Goal: Information Seeking & Learning: Learn about a topic

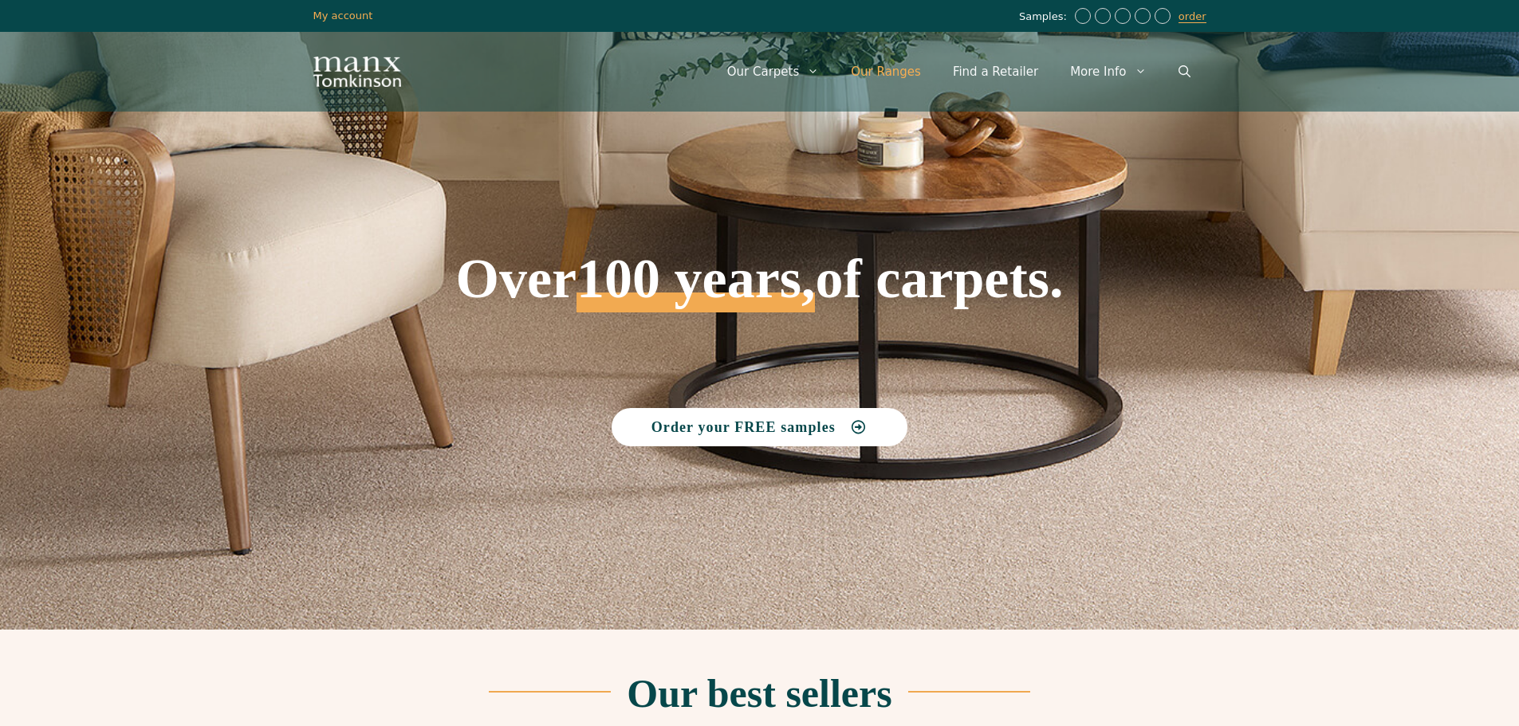
drag, startPoint x: 904, startPoint y: 67, endPoint x: 933, endPoint y: 73, distance: 29.2
click at [904, 67] on link "Our Ranges" at bounding box center [886, 72] width 102 height 48
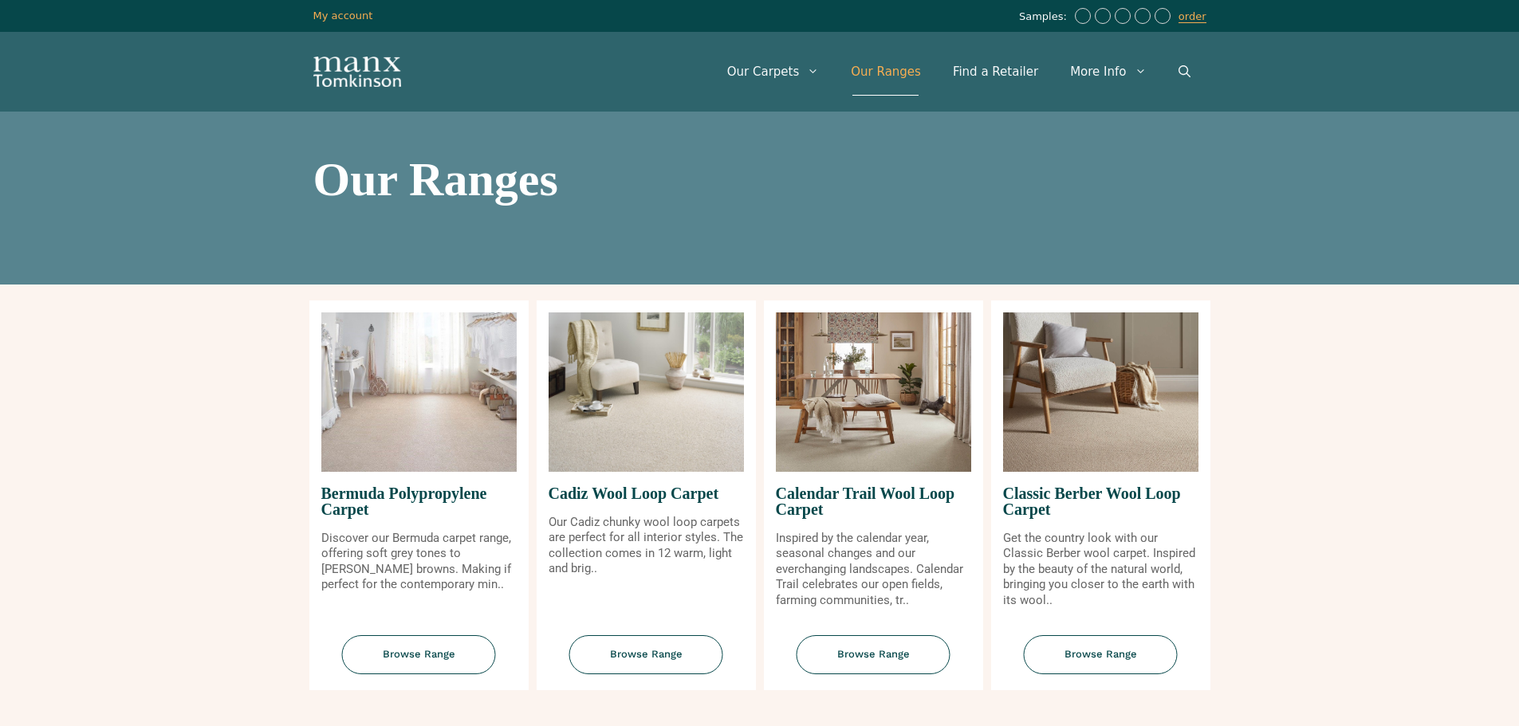
drag, startPoint x: 863, startPoint y: 175, endPoint x: 1530, endPoint y: 278, distance: 675.4
click at [935, 175] on h1 "Our Ranges" at bounding box center [759, 179] width 893 height 48
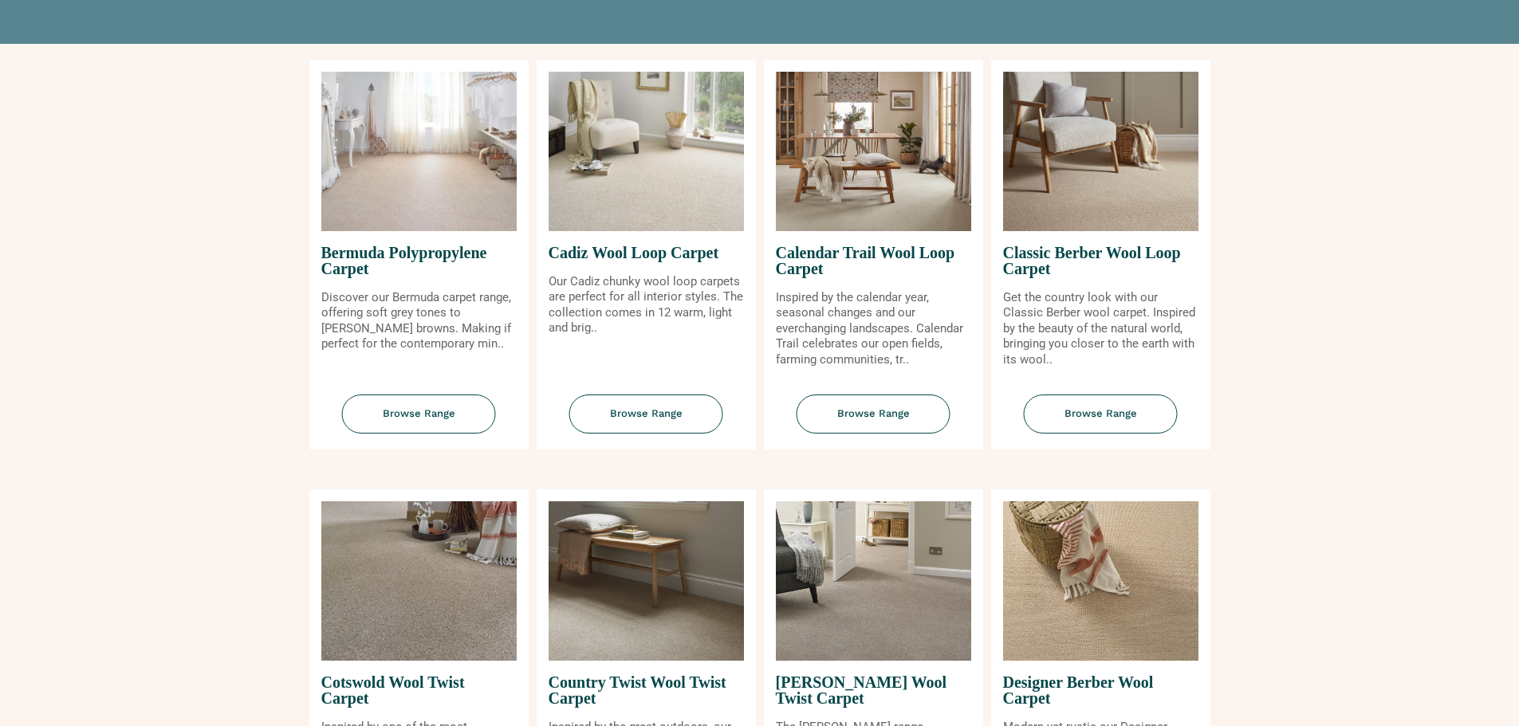
scroll to position [239, 0]
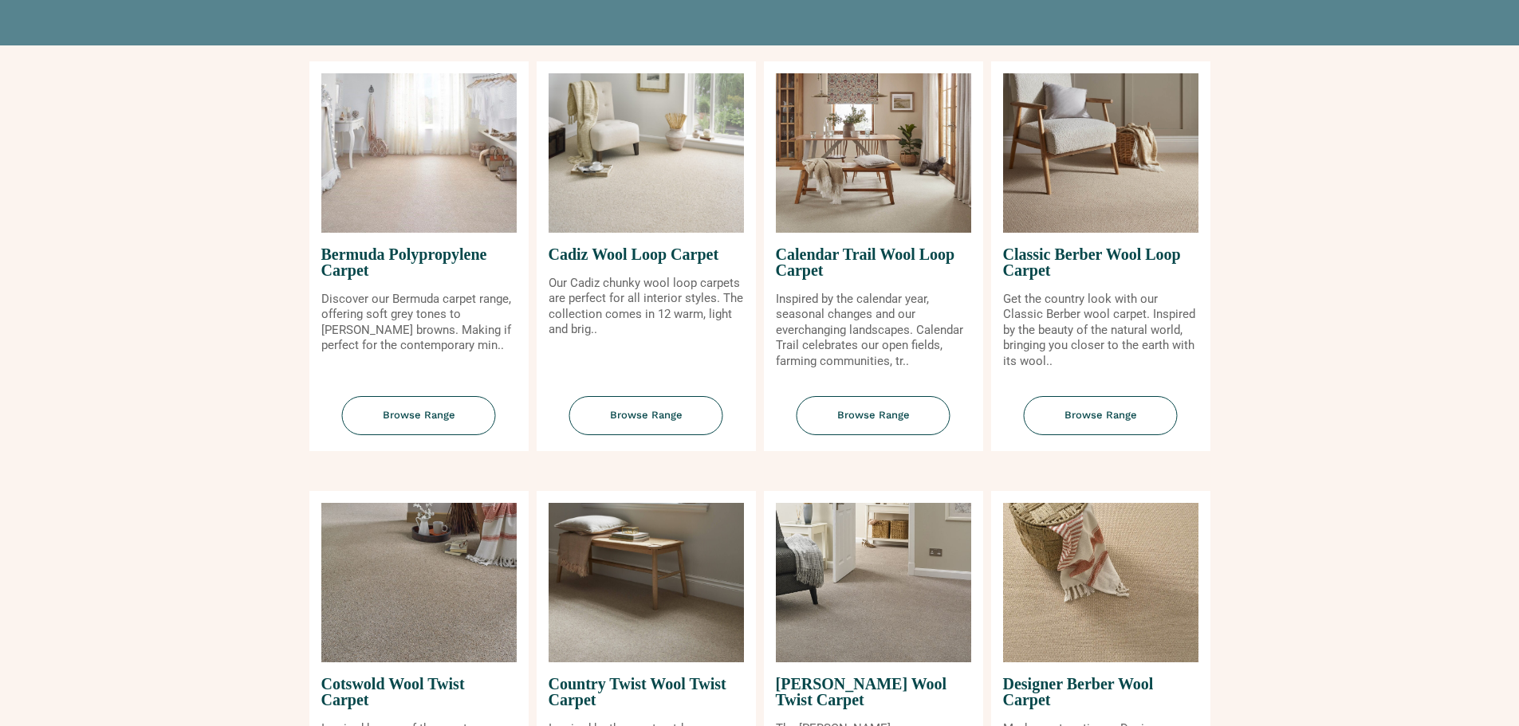
drag, startPoint x: 1129, startPoint y: 415, endPoint x: 1300, endPoint y: 420, distance: 170.7
click at [1131, 415] on span "Browse Range" at bounding box center [1101, 415] width 154 height 39
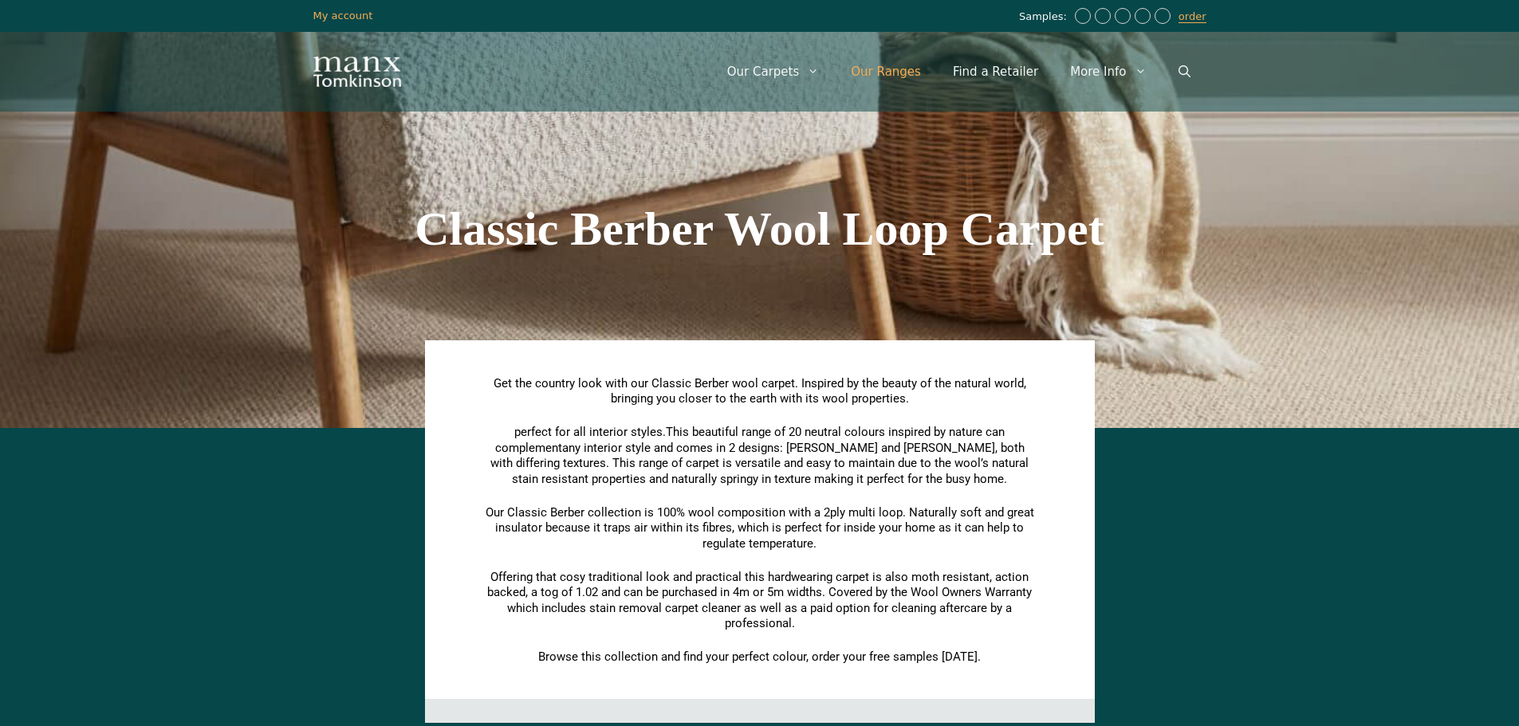
click at [902, 67] on link "Our Ranges" at bounding box center [886, 72] width 102 height 48
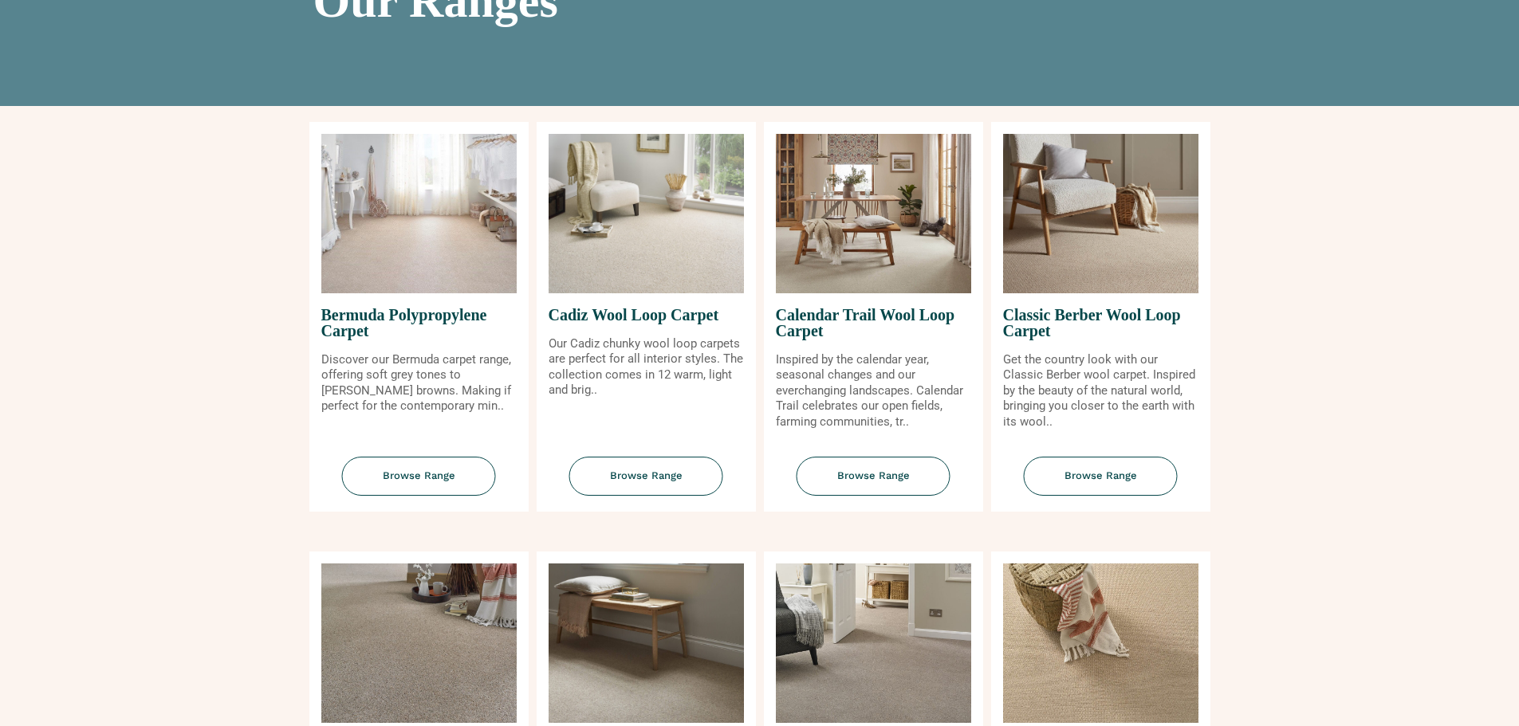
scroll to position [159, 0]
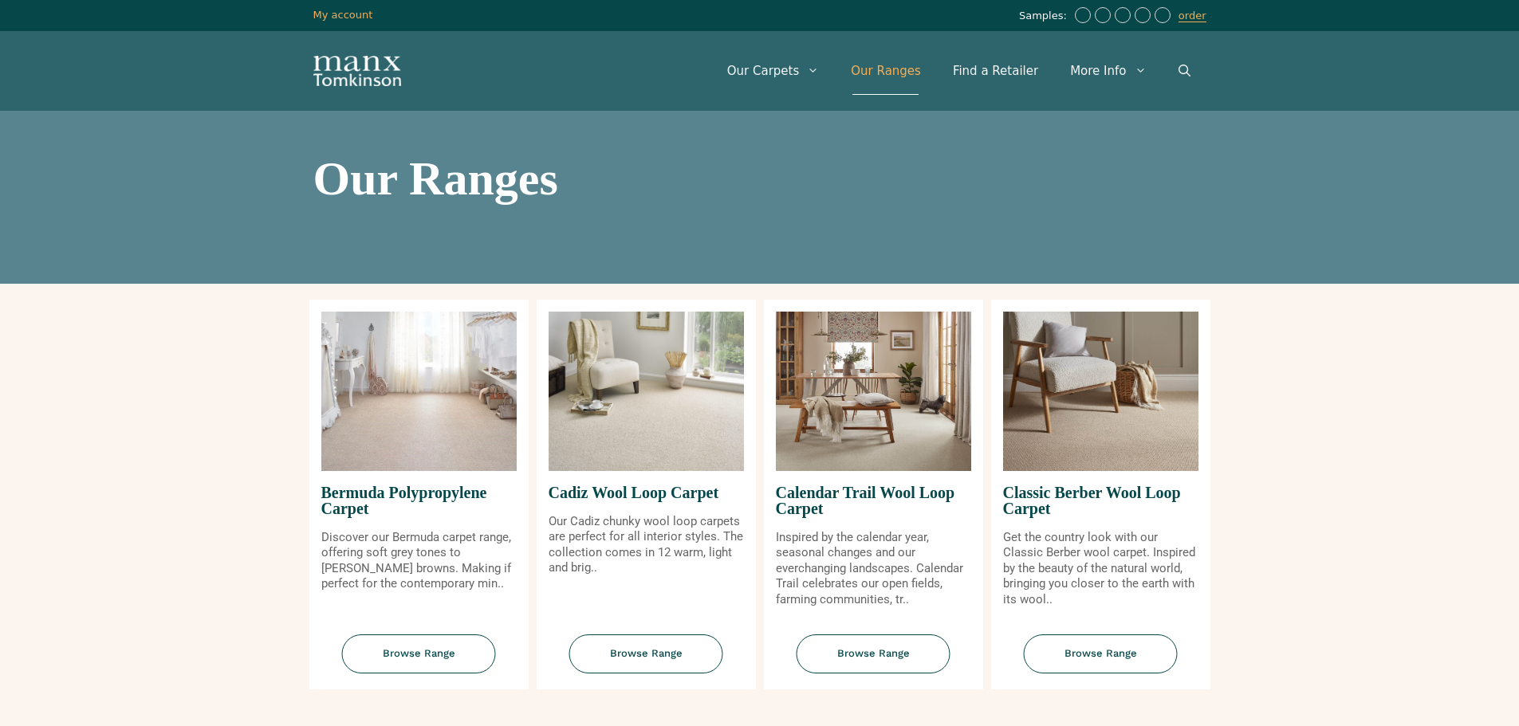
scroll to position [0, 0]
